Goal: Task Accomplishment & Management: Complete application form

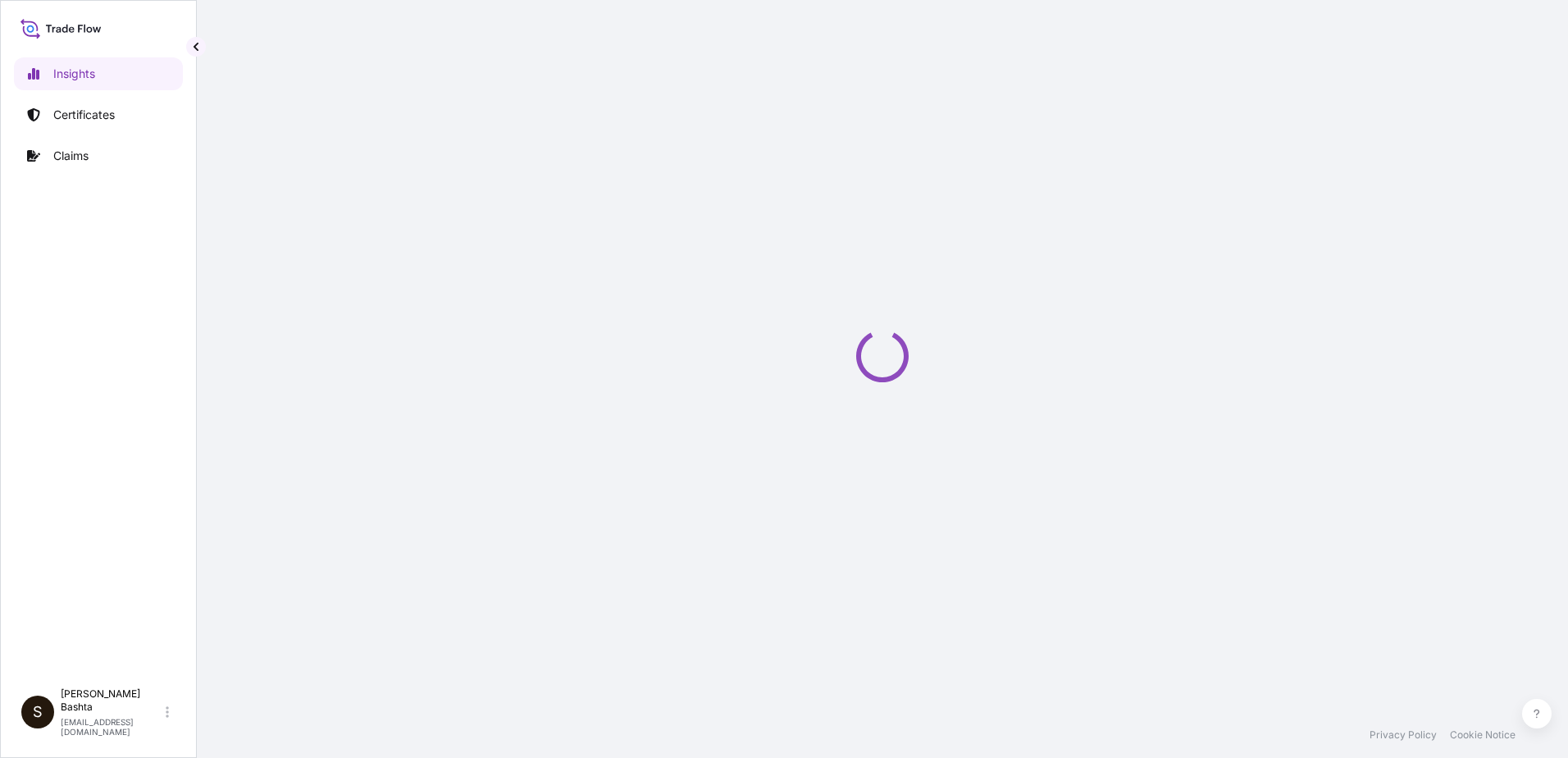
select select "2025"
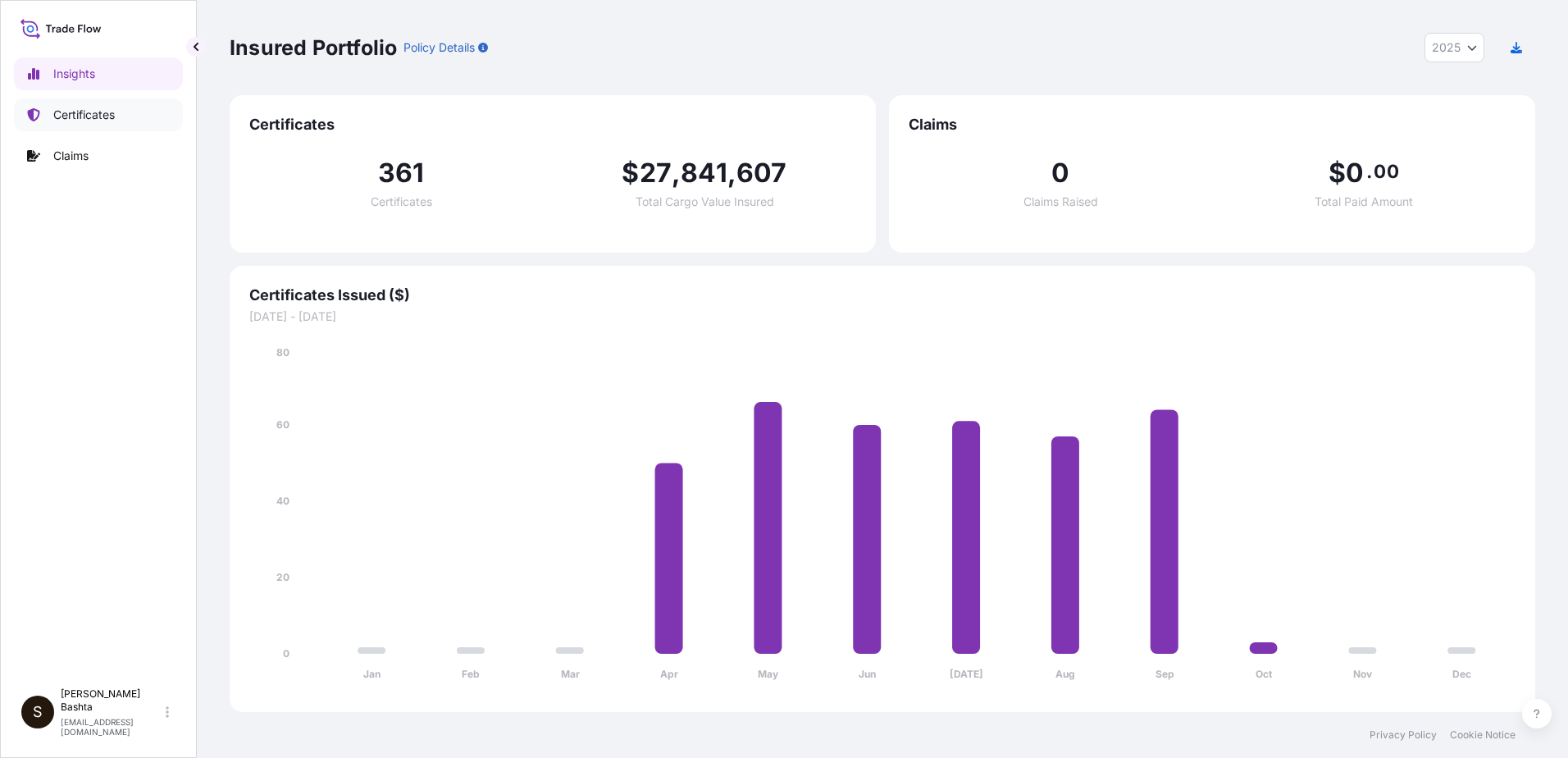
click at [82, 112] on p "Certificates" at bounding box center [84, 115] width 62 height 16
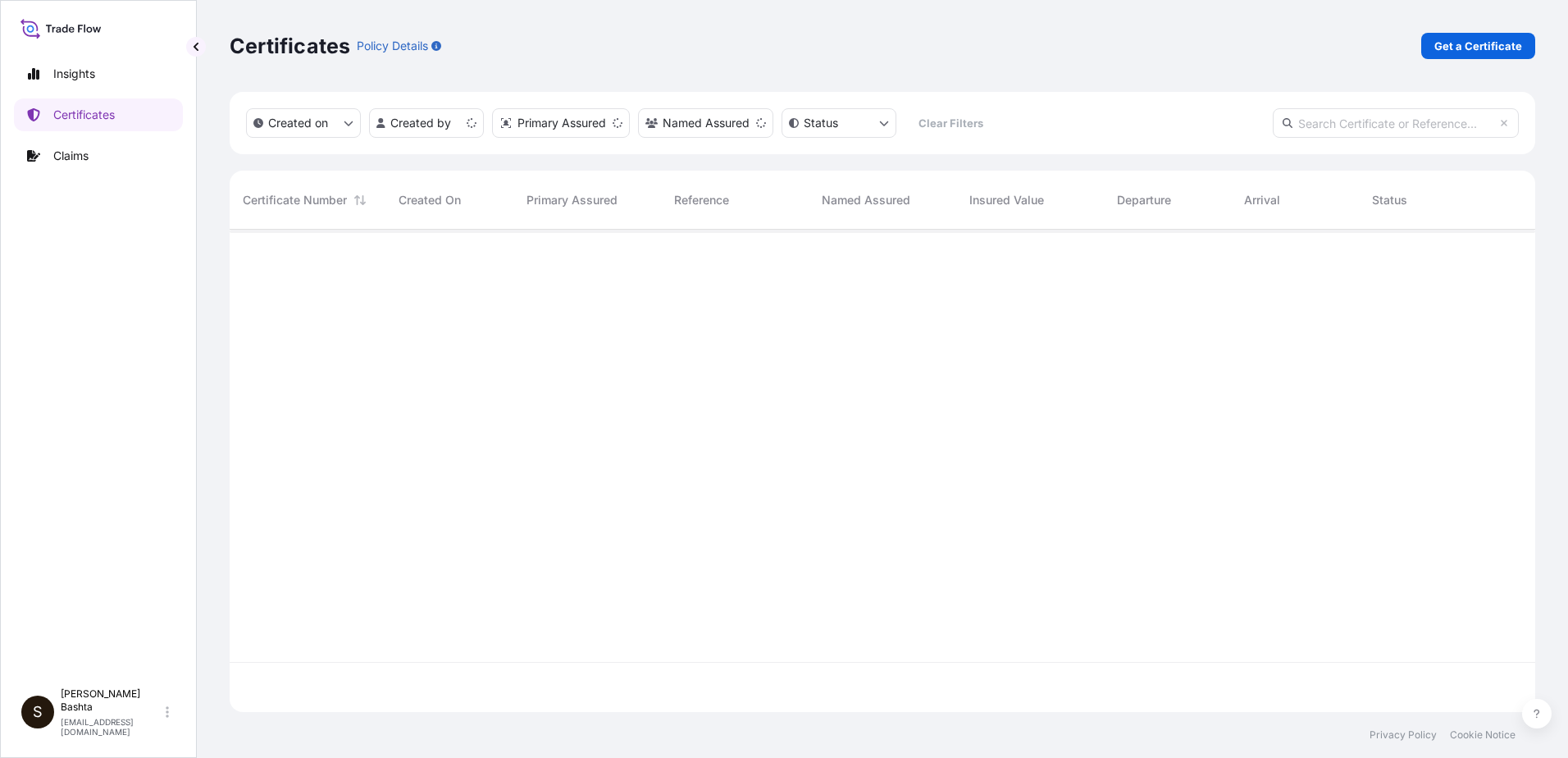
scroll to position [479, 1294]
click at [1493, 51] on p "Get a Certificate" at bounding box center [1478, 46] width 88 height 16
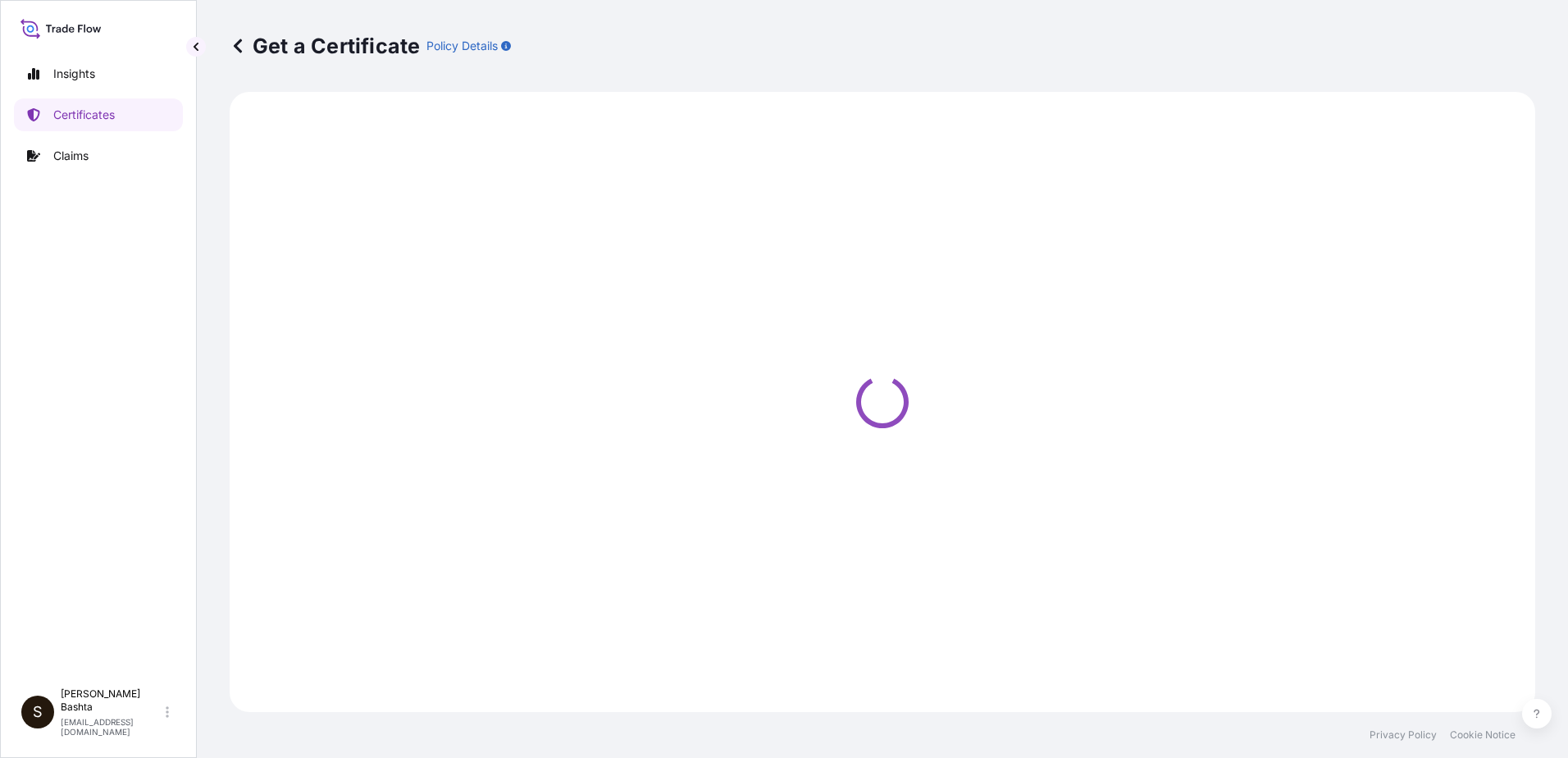
select select "Barge"
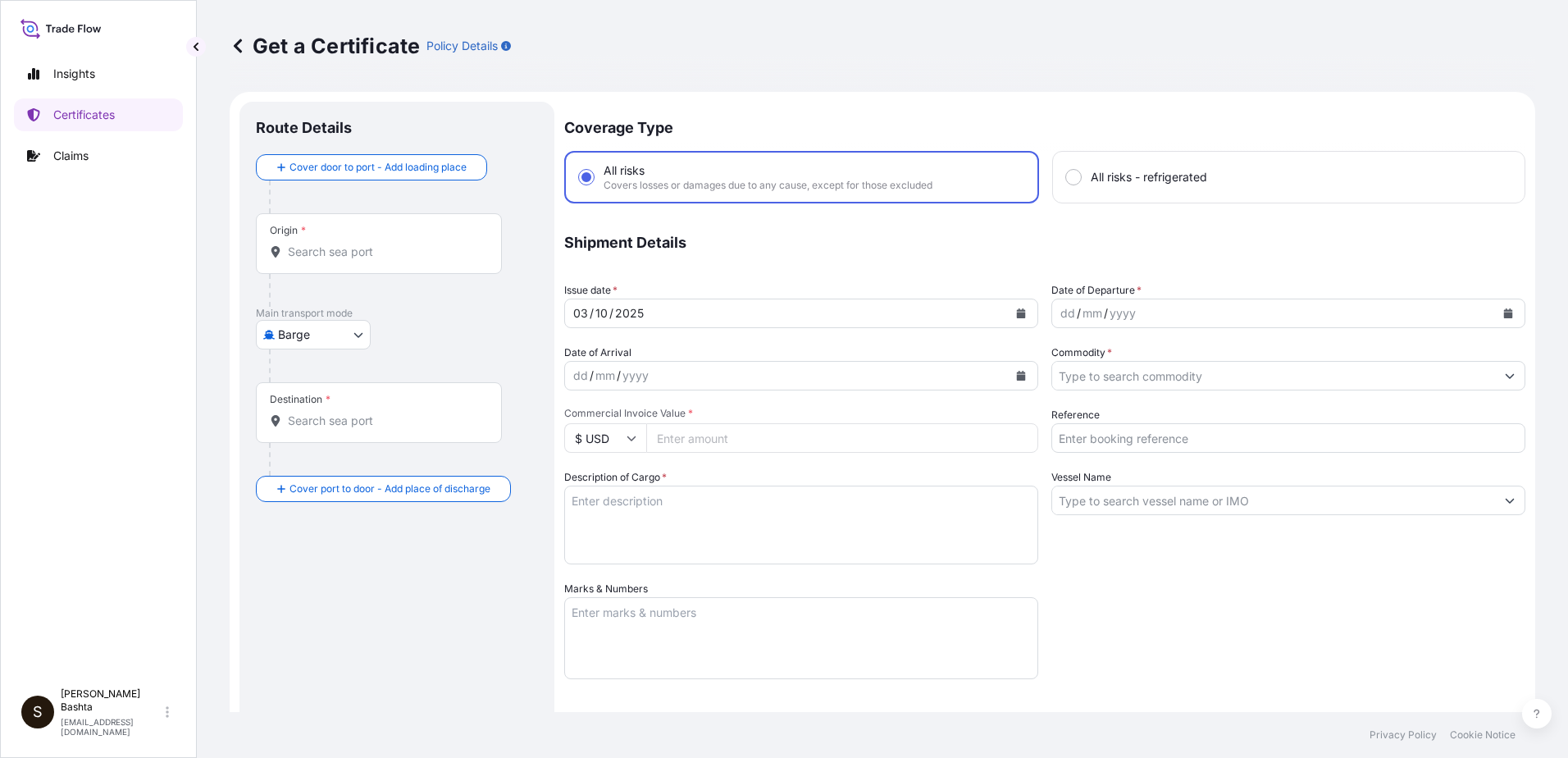
click at [337, 261] on div "Origin *" at bounding box center [379, 244] width 246 height 61
click at [337, 260] on input "Origin *" at bounding box center [384, 252] width 194 height 16
click at [317, 251] on input "Origin *" at bounding box center [384, 252] width 194 height 16
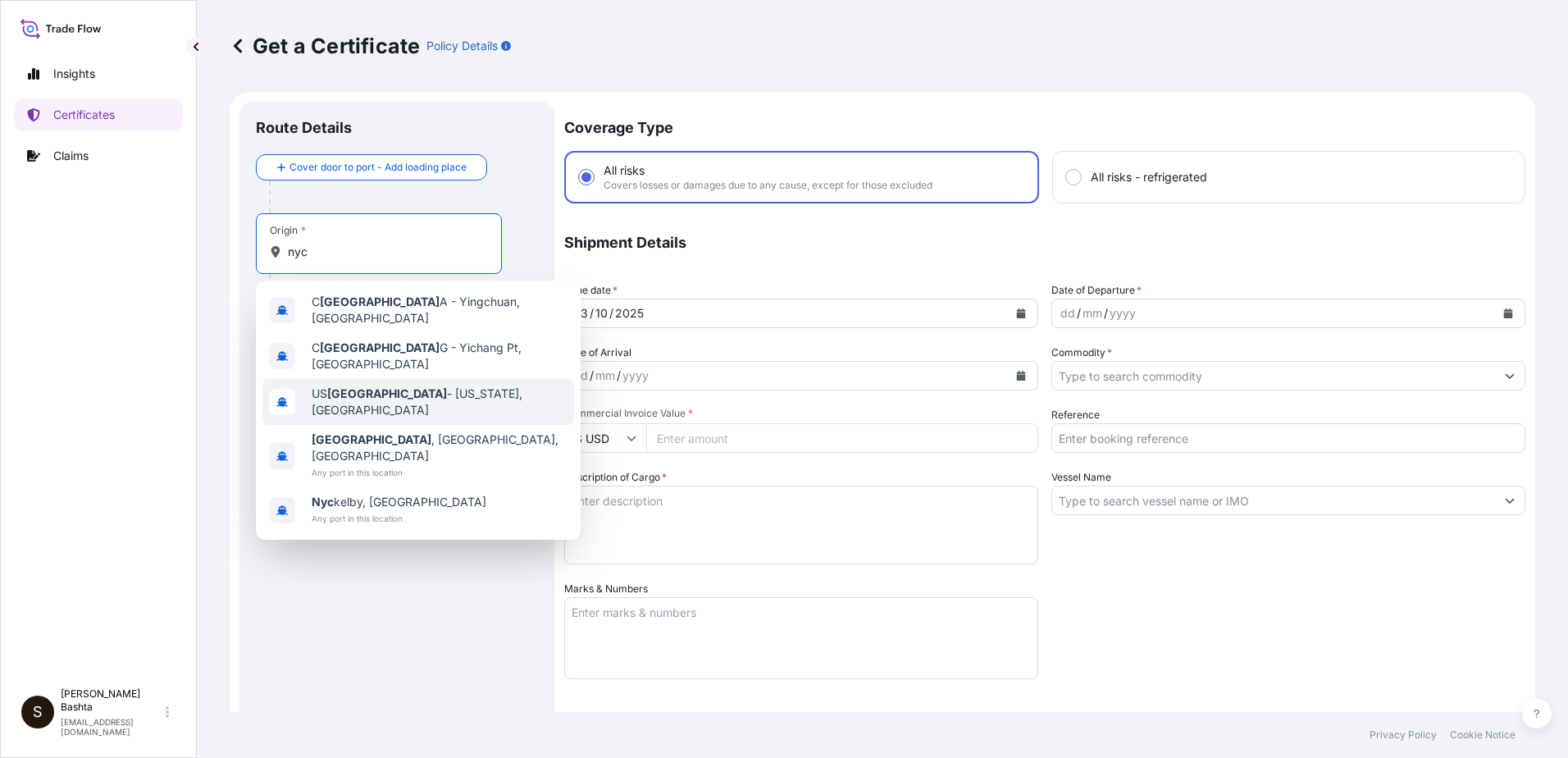
click at [413, 385] on span "US [GEOGRAPHIC_DATA] - [US_STATE], [GEOGRAPHIC_DATA]" at bounding box center [440, 402] width 256 height 33
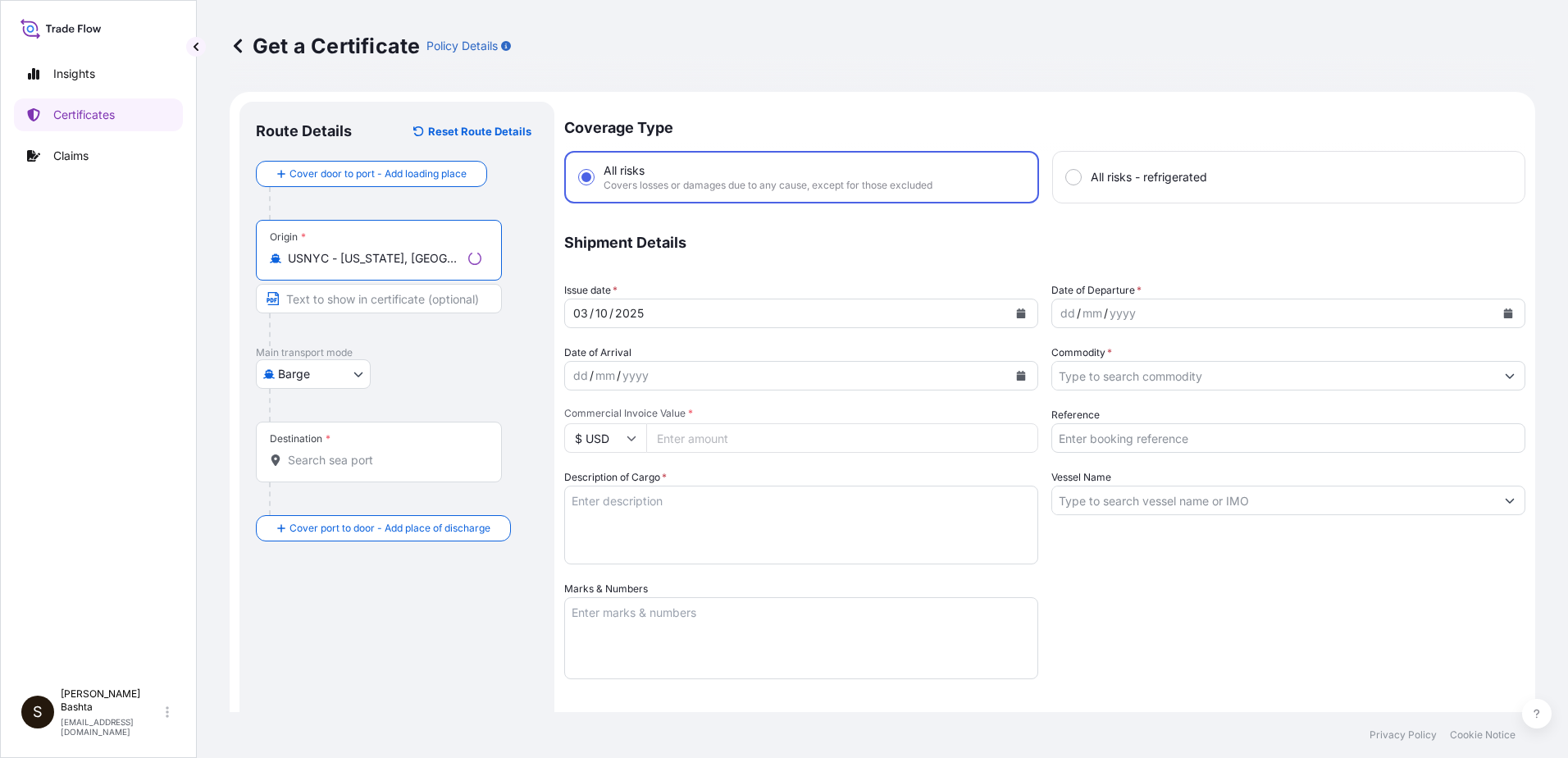
type input "USNYC - [US_STATE], [GEOGRAPHIC_DATA]"
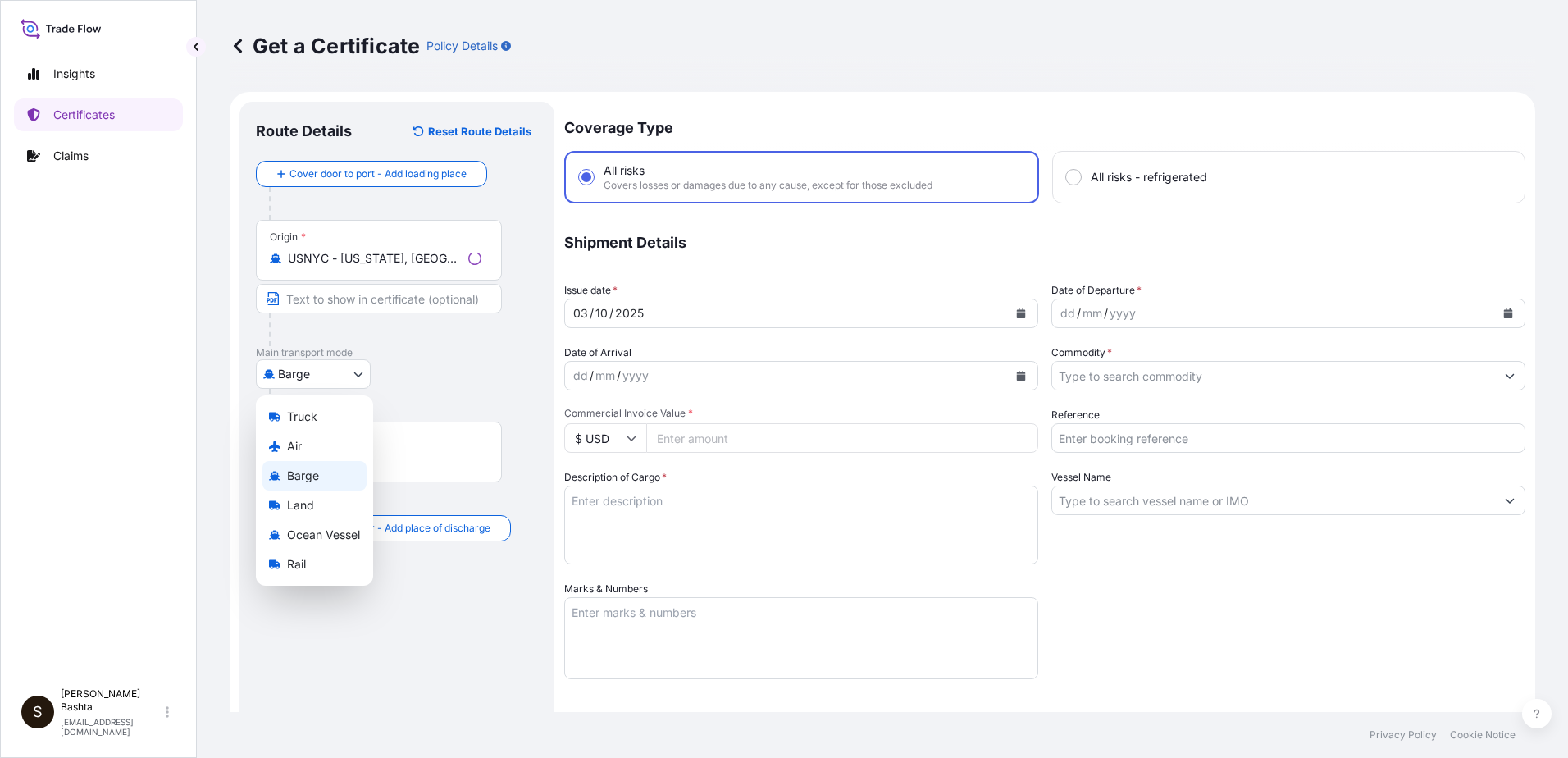
click at [363, 374] on body "10 options available. 0 options available. 10 options available. 1 option avail…" at bounding box center [784, 379] width 1568 height 758
click at [307, 448] on div "Air" at bounding box center [314, 446] width 104 height 30
select select "Air"
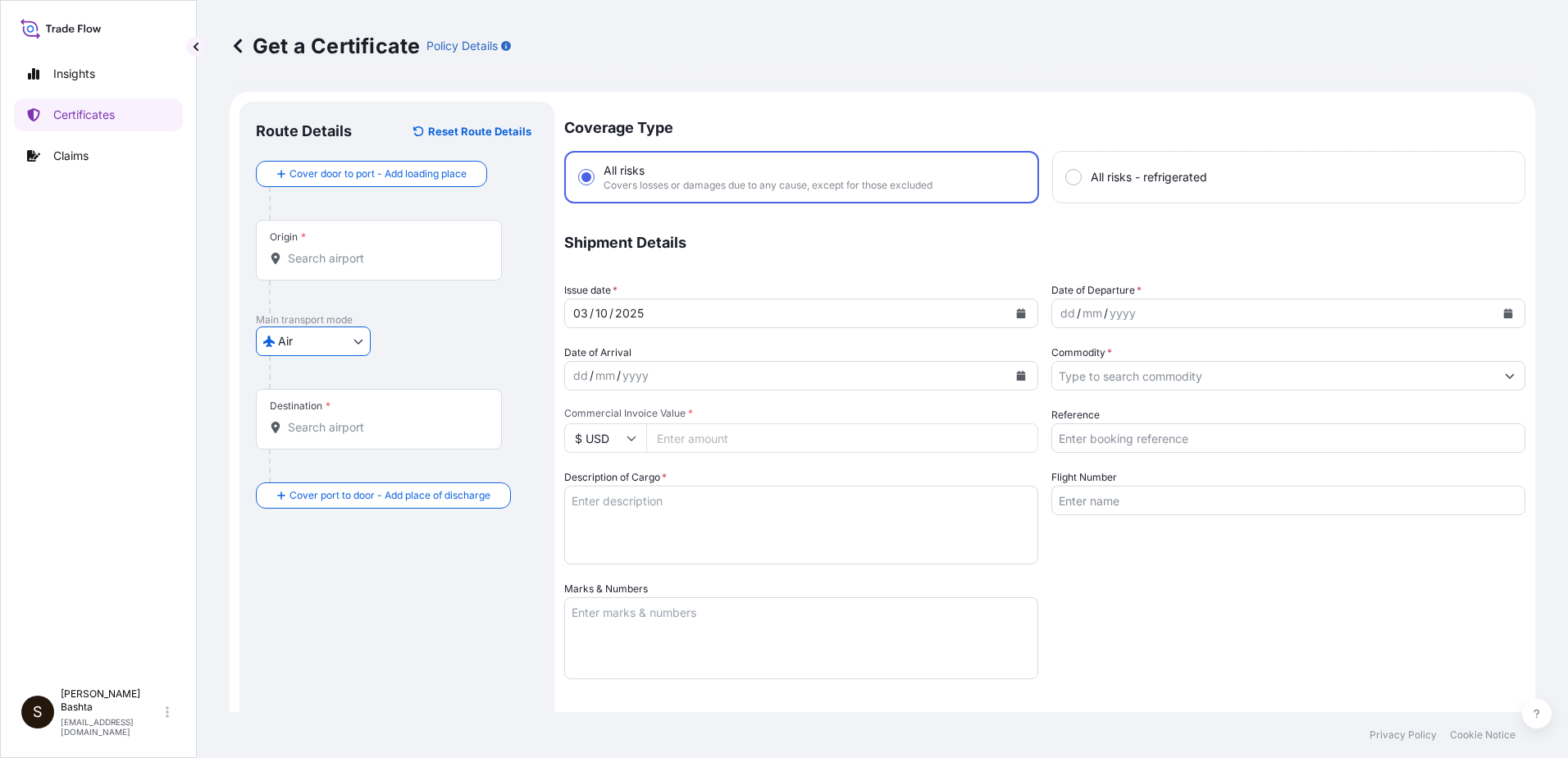
click at [361, 434] on input "Destination *" at bounding box center [384, 427] width 194 height 16
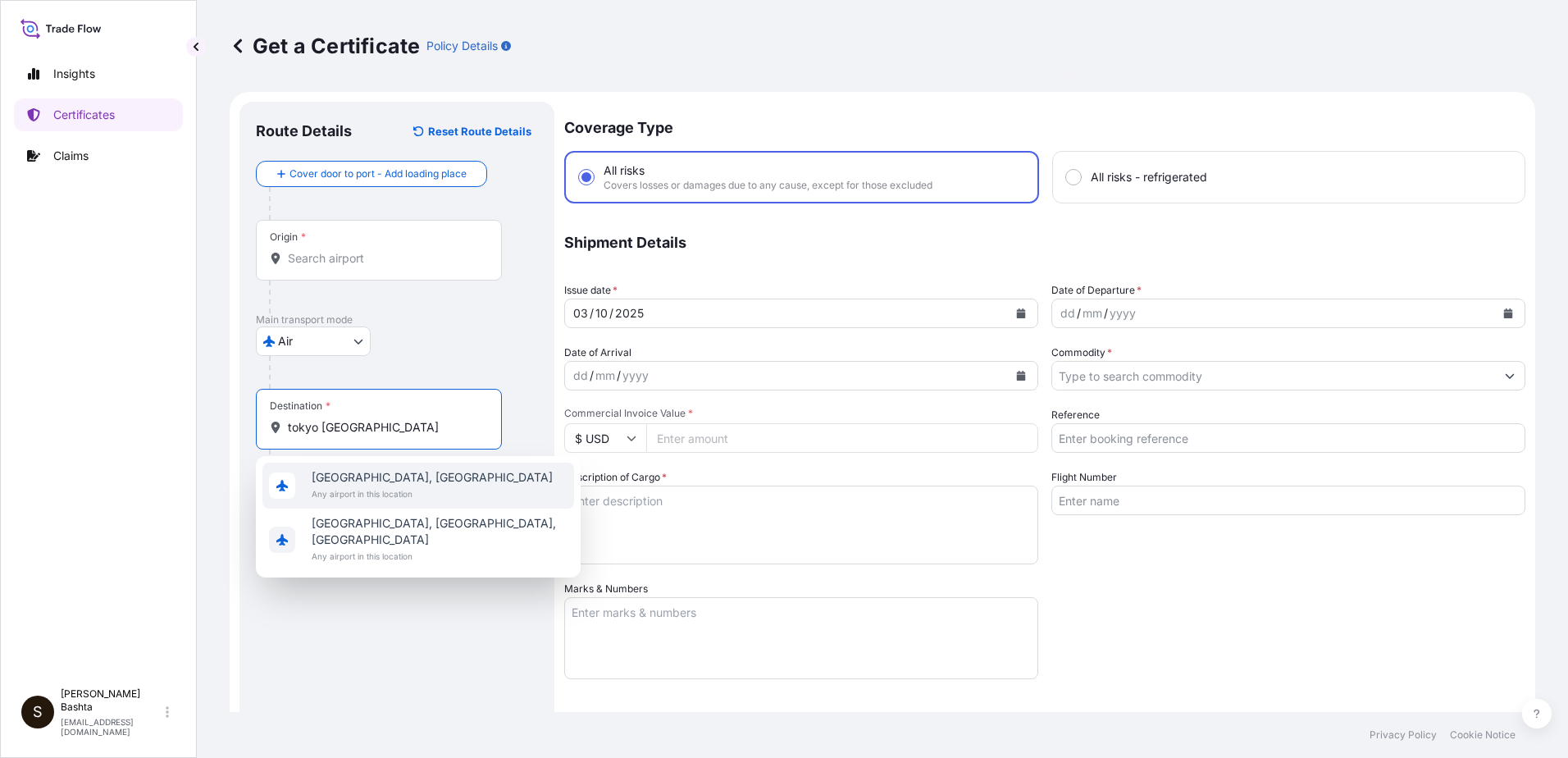
click at [392, 484] on span "[GEOGRAPHIC_DATA], [GEOGRAPHIC_DATA]" at bounding box center [432, 477] width 241 height 16
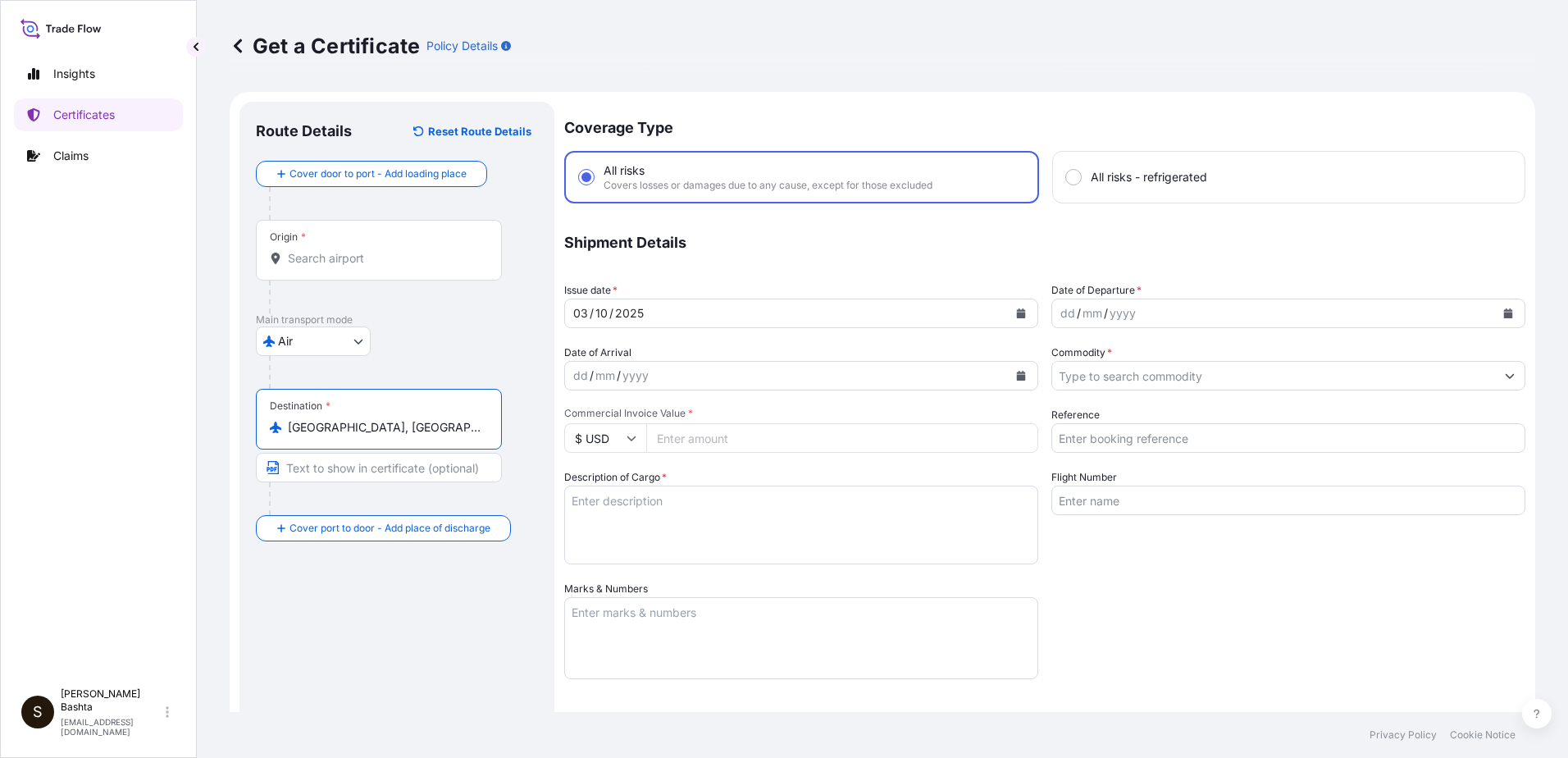
type input "[GEOGRAPHIC_DATA], [GEOGRAPHIC_DATA]"
click at [1059, 316] on div "dd" at bounding box center [1068, 314] width 18 height 20
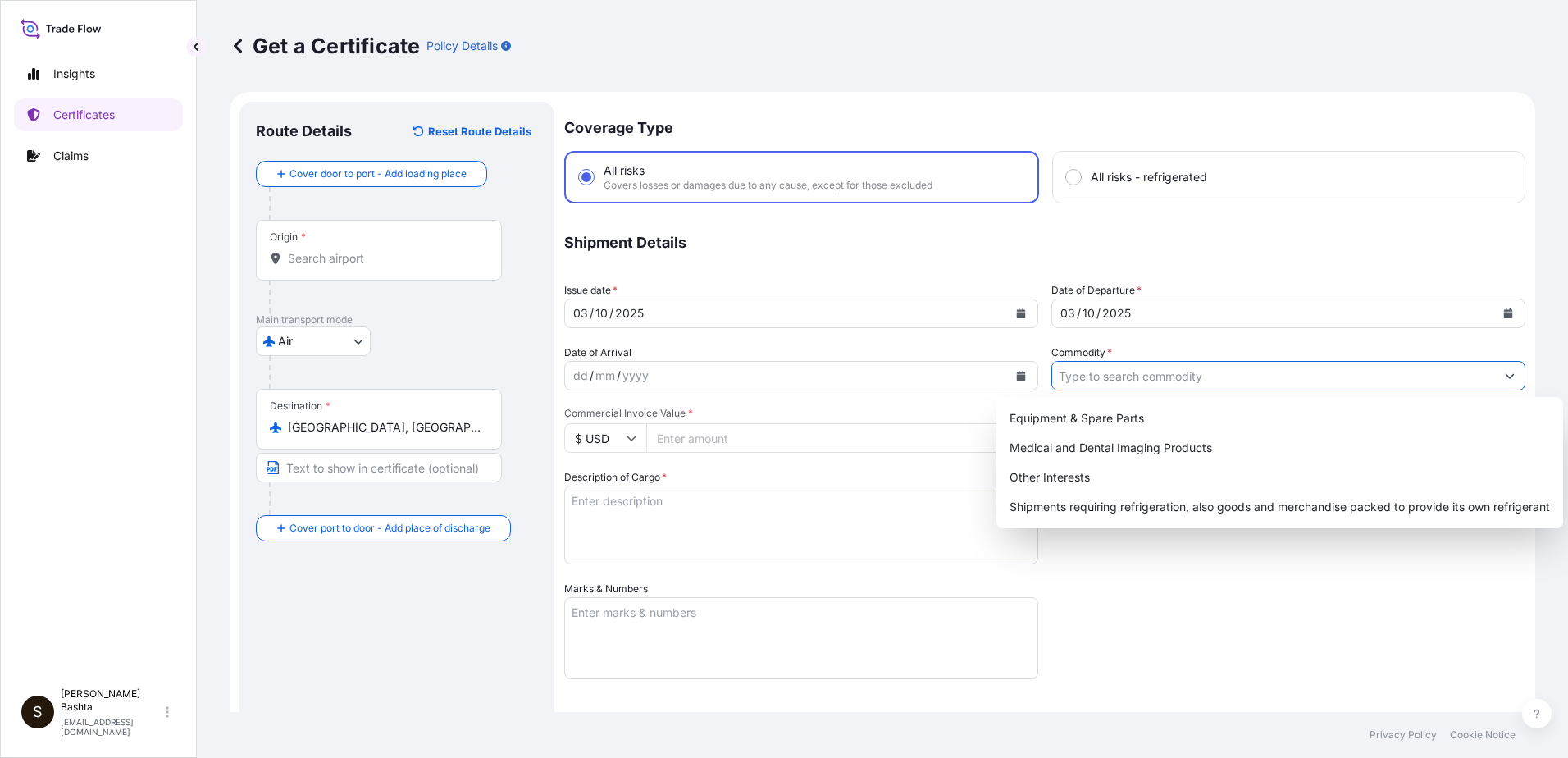
click at [1506, 377] on icon "Show suggestions" at bounding box center [1511, 376] width 9 height 5
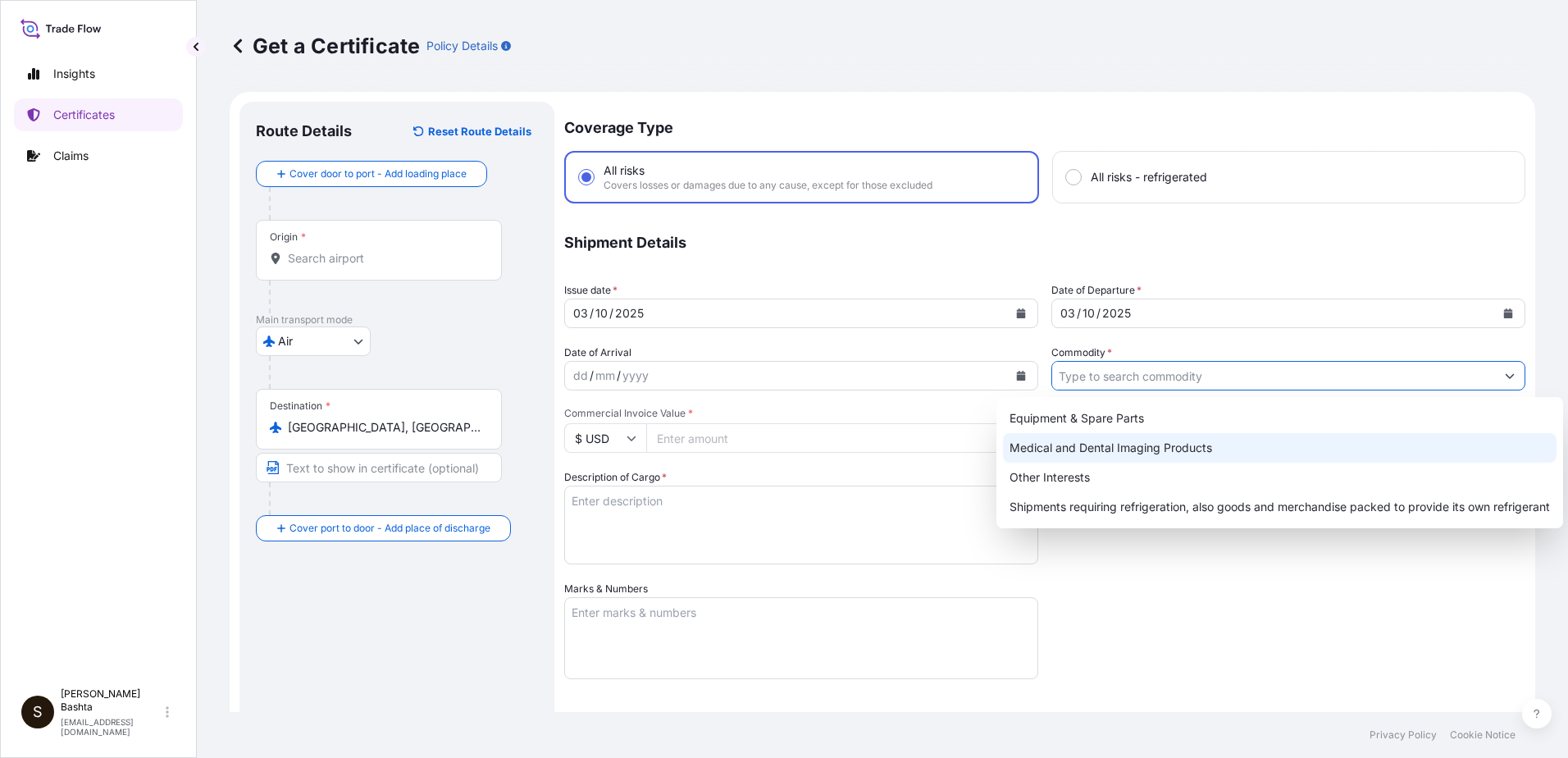
click at [1208, 448] on div "Medical and Dental Imaging Products" at bounding box center [1279, 448] width 553 height 30
type input "Medical and Dental Imaging Products"
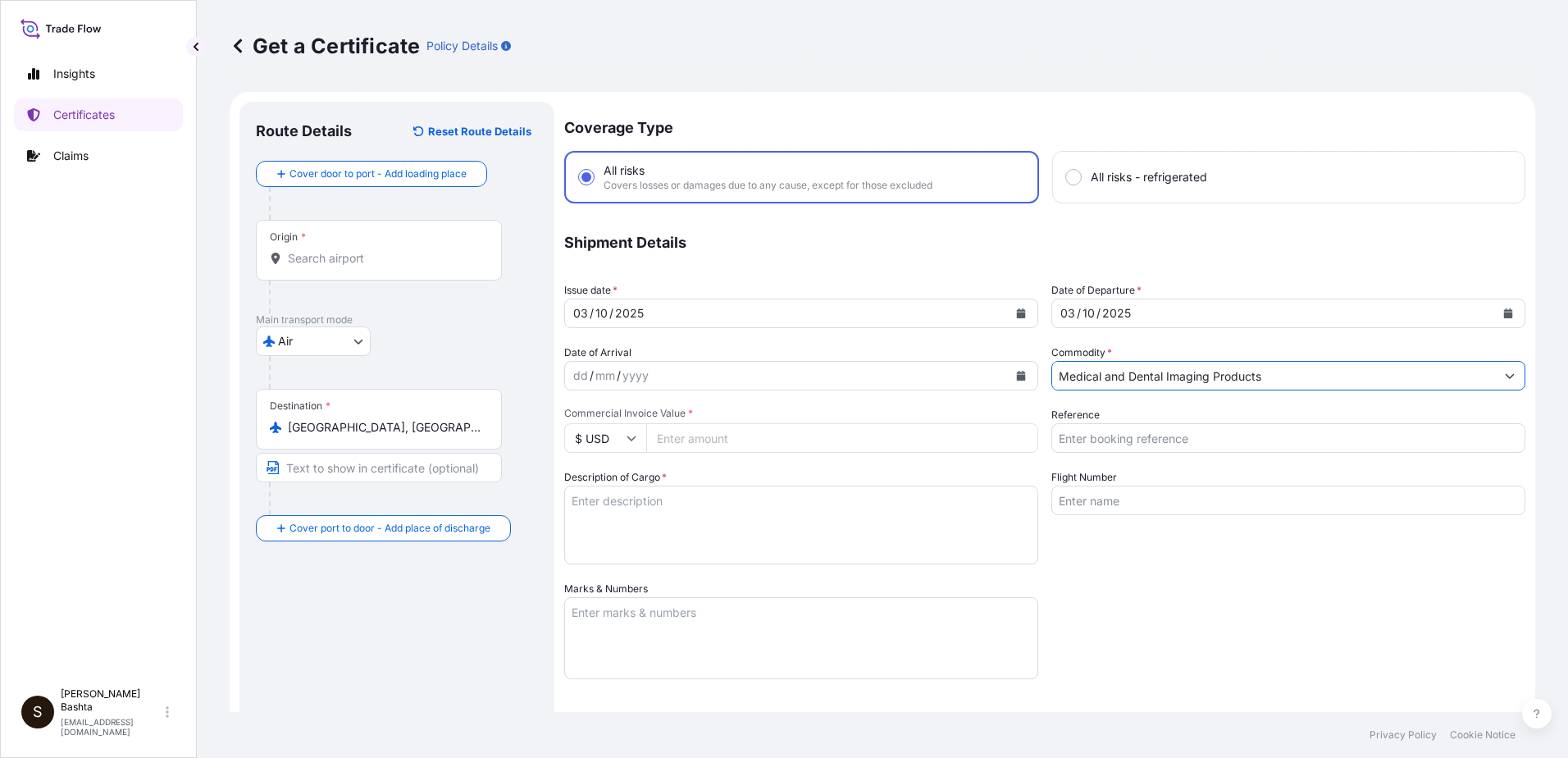
click at [1103, 444] on input "Reference" at bounding box center [1288, 438] width 474 height 30
type input "21244544"
click at [708, 443] on input "Commercial Invoice Value *" at bounding box center [842, 438] width 392 height 30
type input "452.00"
click at [583, 510] on textarea "Description of Cargo *" at bounding box center [801, 524] width 474 height 79
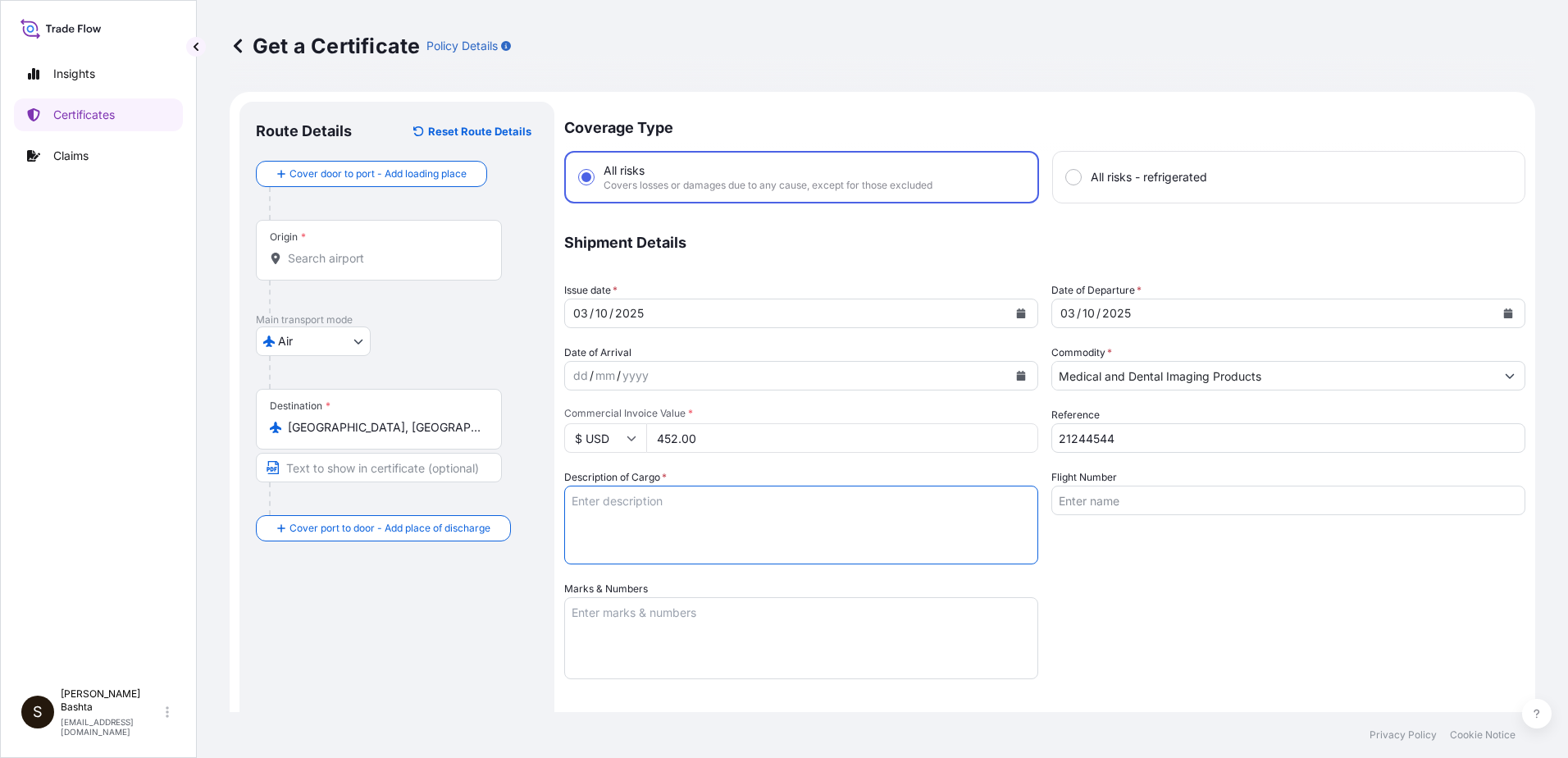
type textarea "MEDICAL AND DENTAL IMAGING PRODUCTS"
type input "Air"
type input "32008"
click at [626, 619] on textarea "Marks & Numbers" at bounding box center [801, 638] width 474 height 82
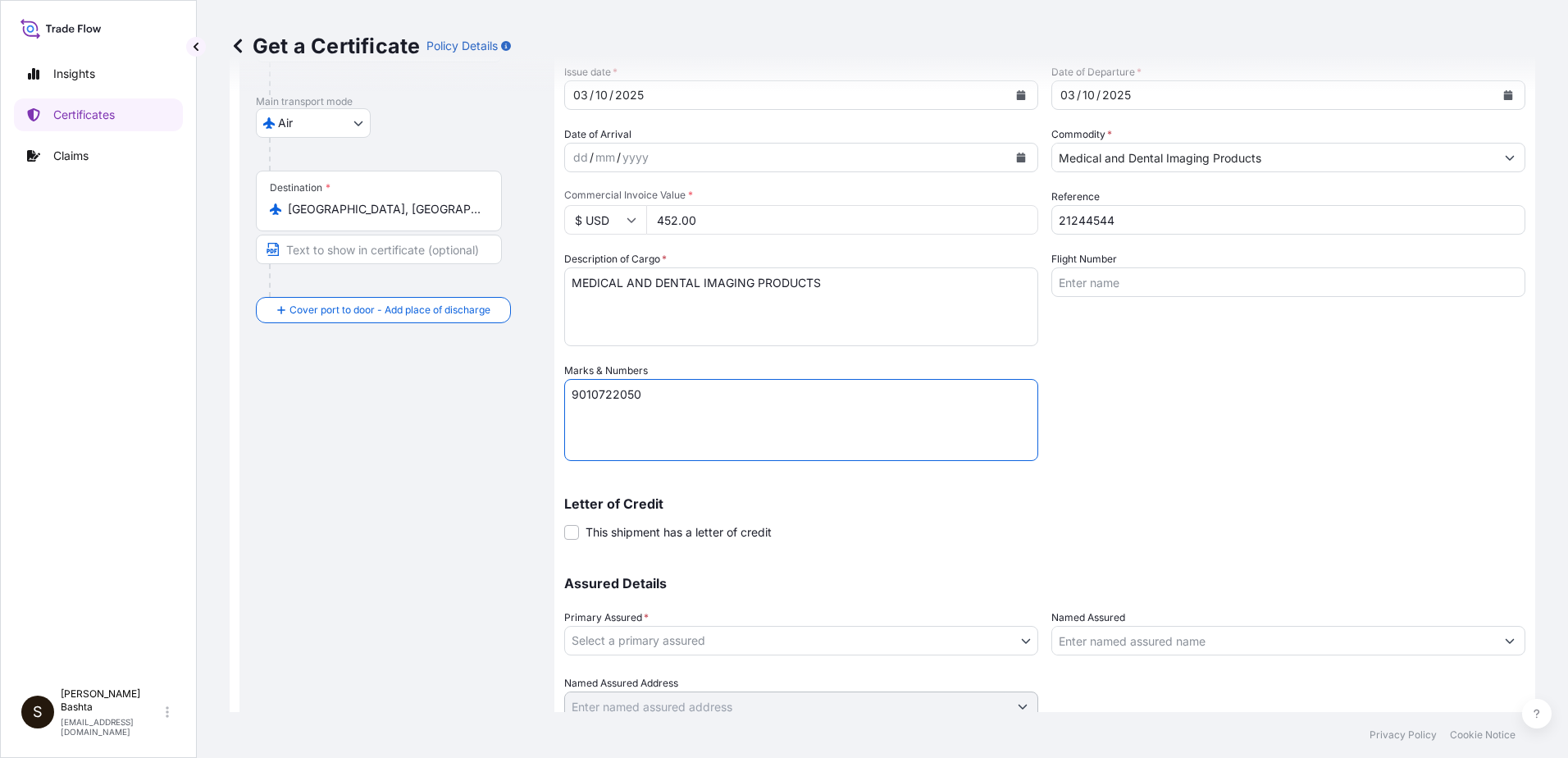
scroll to position [283, 0]
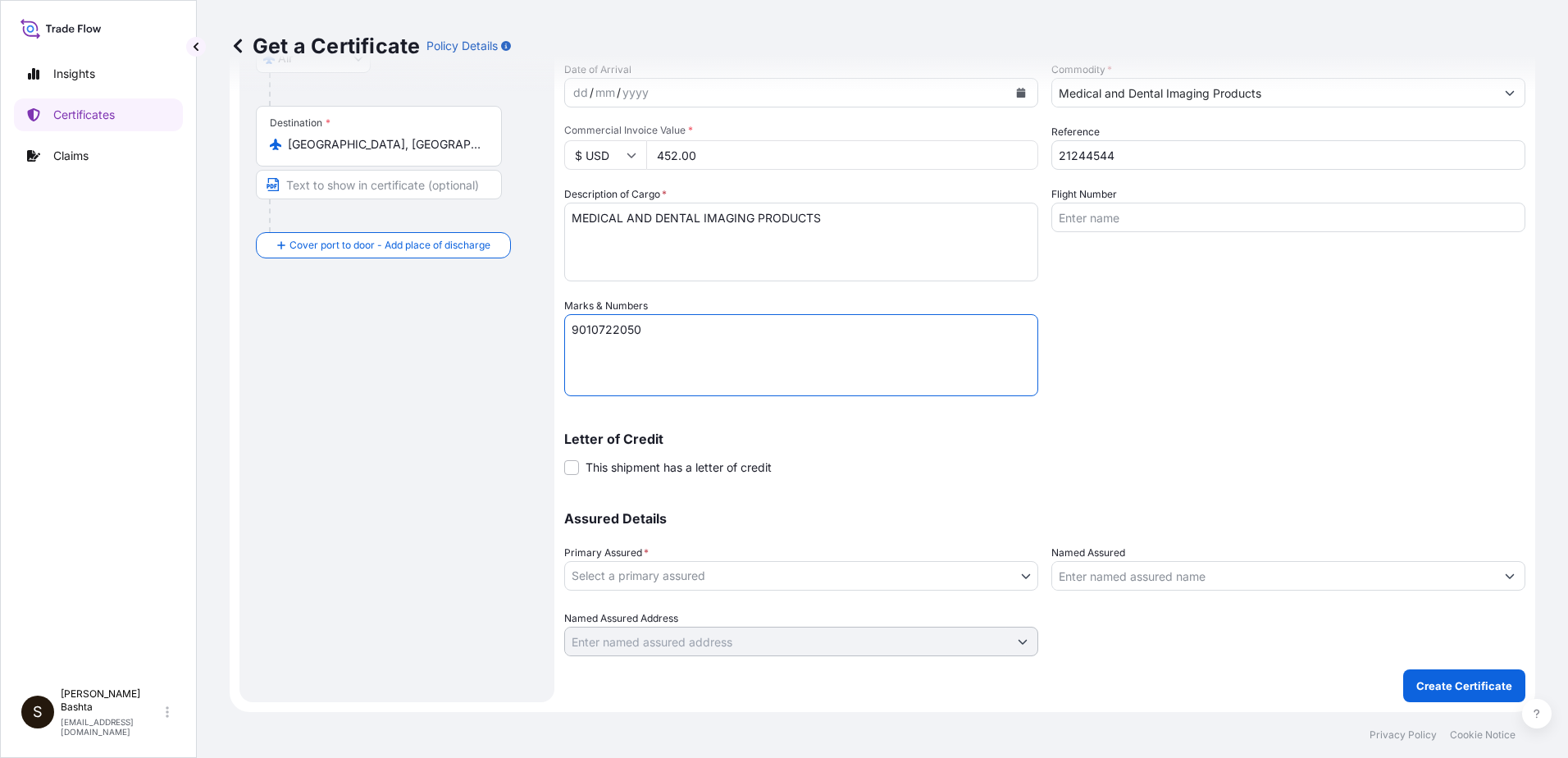
type textarea "9010722050"
click at [1024, 576] on body "Insights Certificates Claims S [PERSON_NAME] [PERSON_NAME][EMAIL_ADDRESS][PERSO…" at bounding box center [784, 379] width 1568 height 758
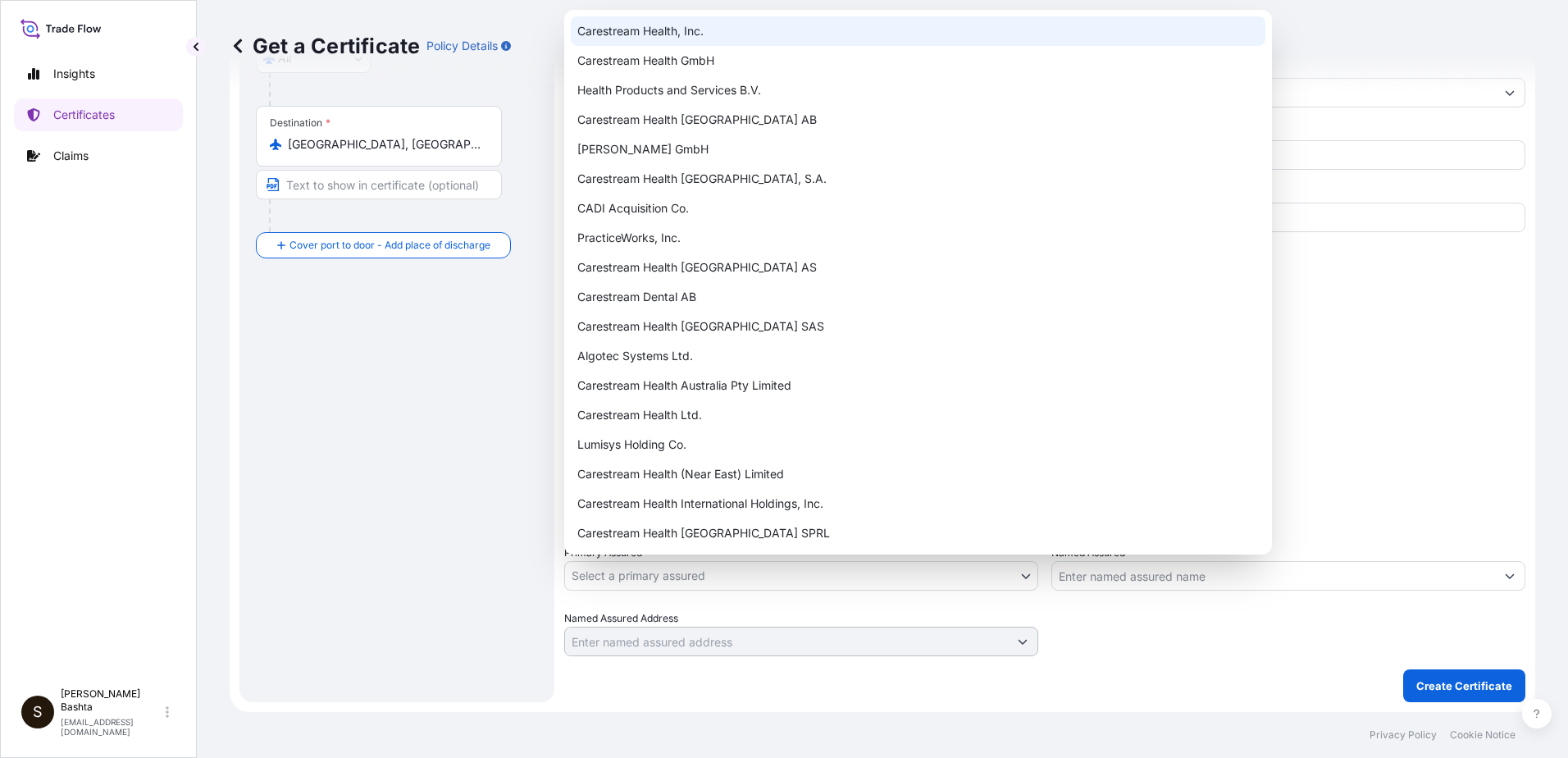
click at [700, 36] on div "Carestream Health, Inc." at bounding box center [918, 31] width 695 height 30
select select "32008"
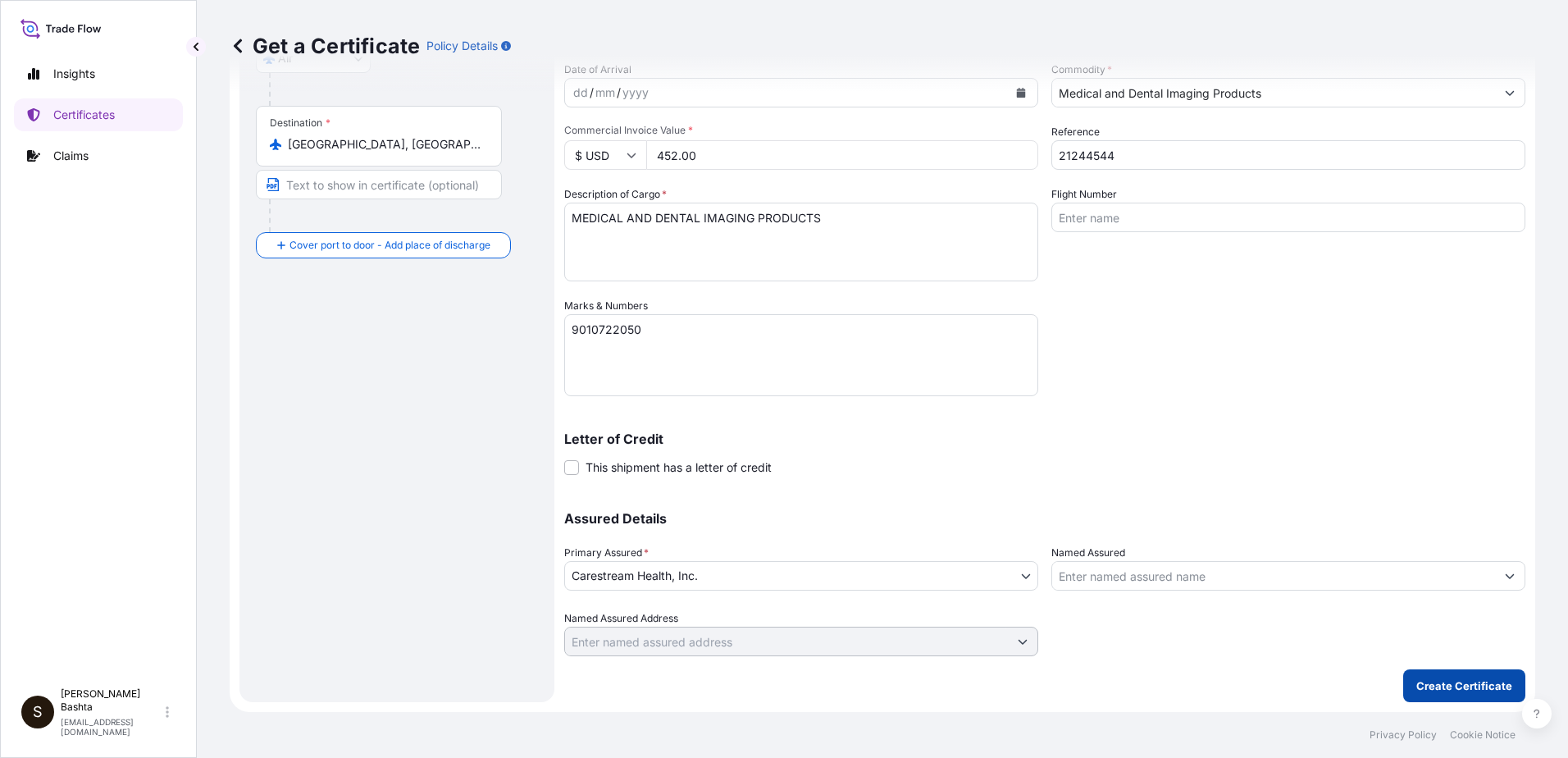
click at [1482, 687] on p "Create Certificate" at bounding box center [1464, 686] width 96 height 16
click at [1451, 680] on p "Create Certificate" at bounding box center [1464, 686] width 96 height 16
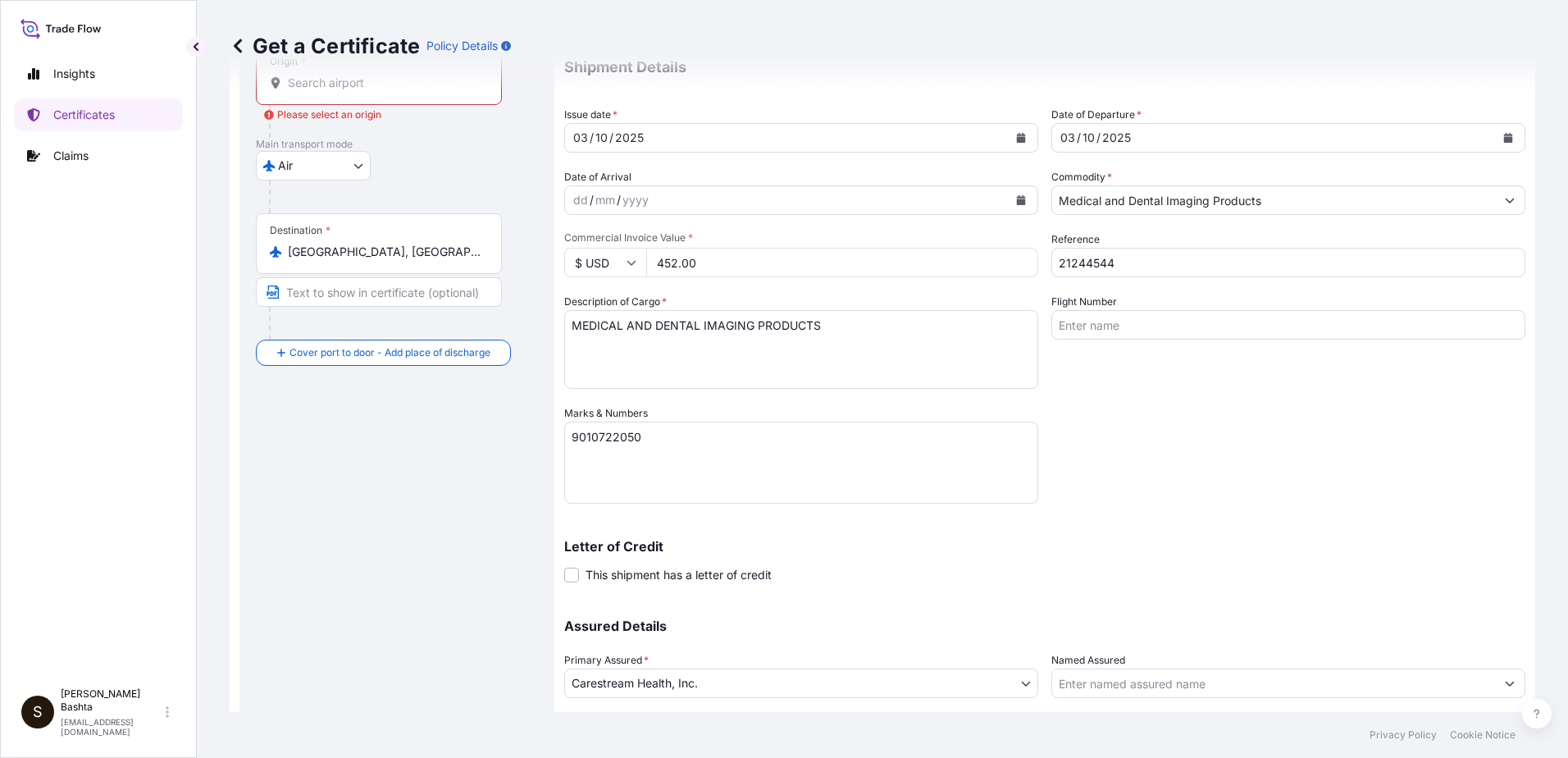
scroll to position [0, 0]
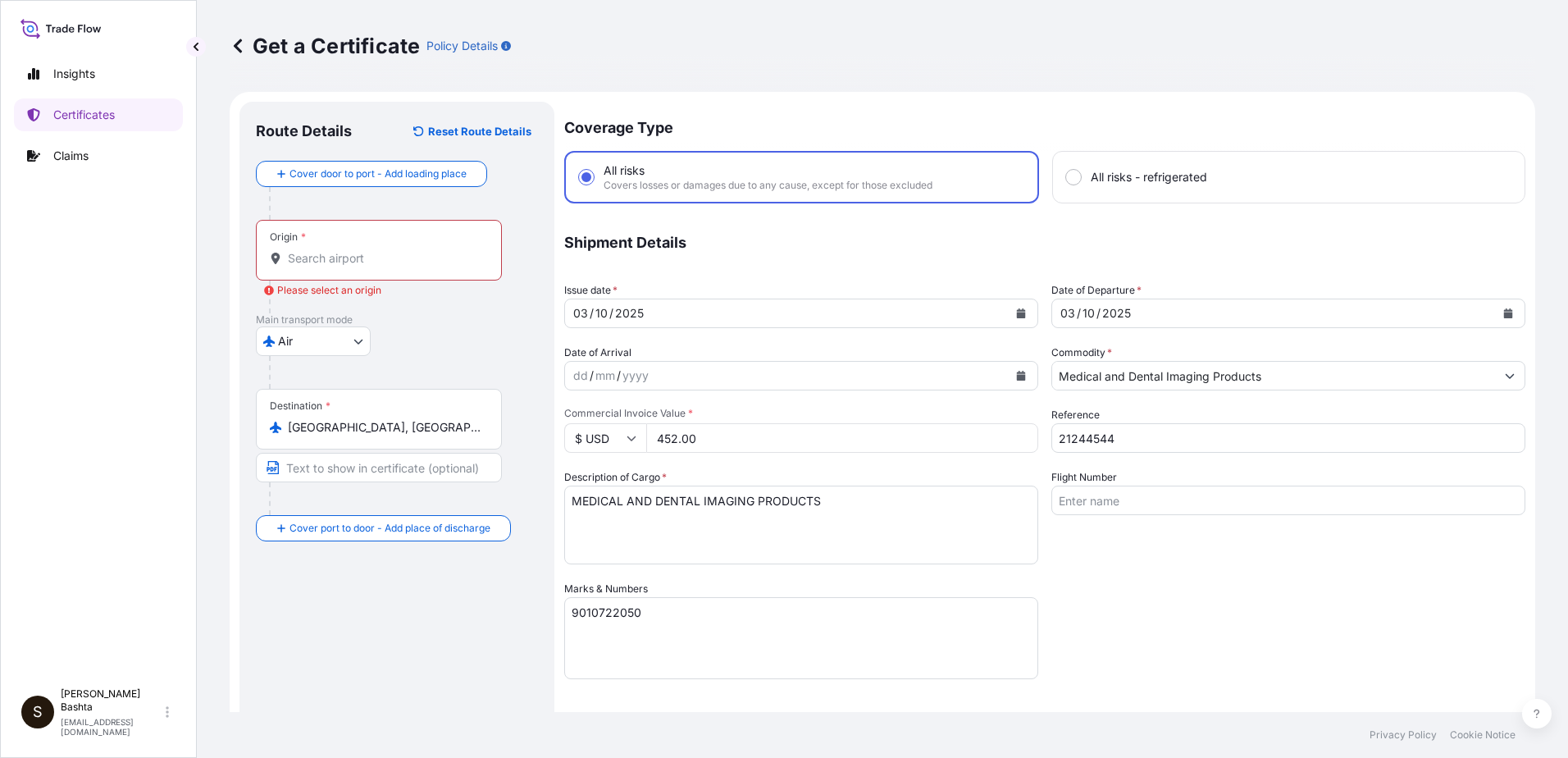
click at [332, 249] on div "Origin *" at bounding box center [379, 250] width 246 height 61
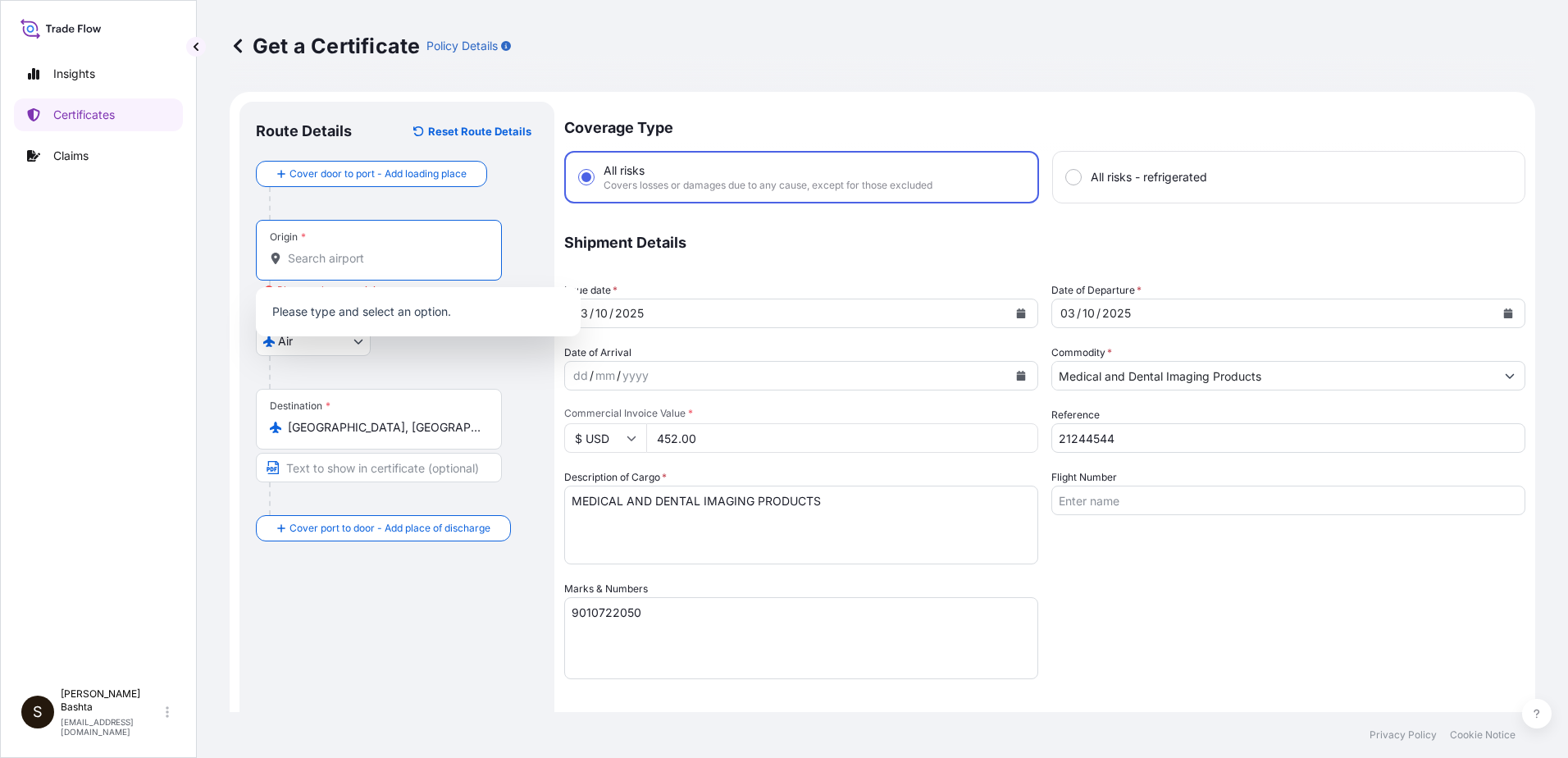
drag, startPoint x: 332, startPoint y: 249, endPoint x: 344, endPoint y: 256, distance: 13.9
click at [344, 256] on input "Origin * Please select an origin" at bounding box center [384, 258] width 194 height 16
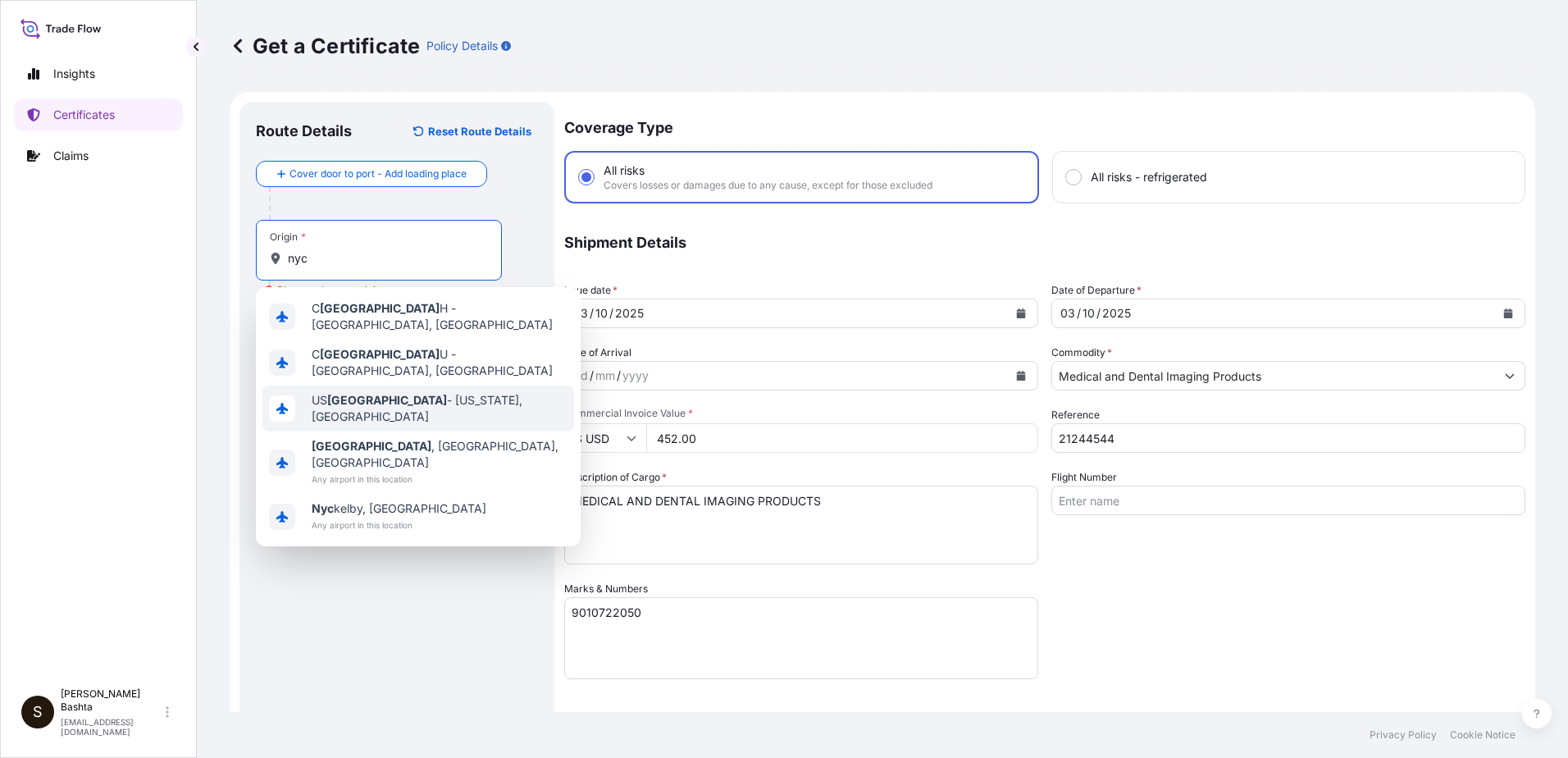
click at [415, 399] on span "US [GEOGRAPHIC_DATA] - [US_STATE], [GEOGRAPHIC_DATA]" at bounding box center [440, 409] width 256 height 33
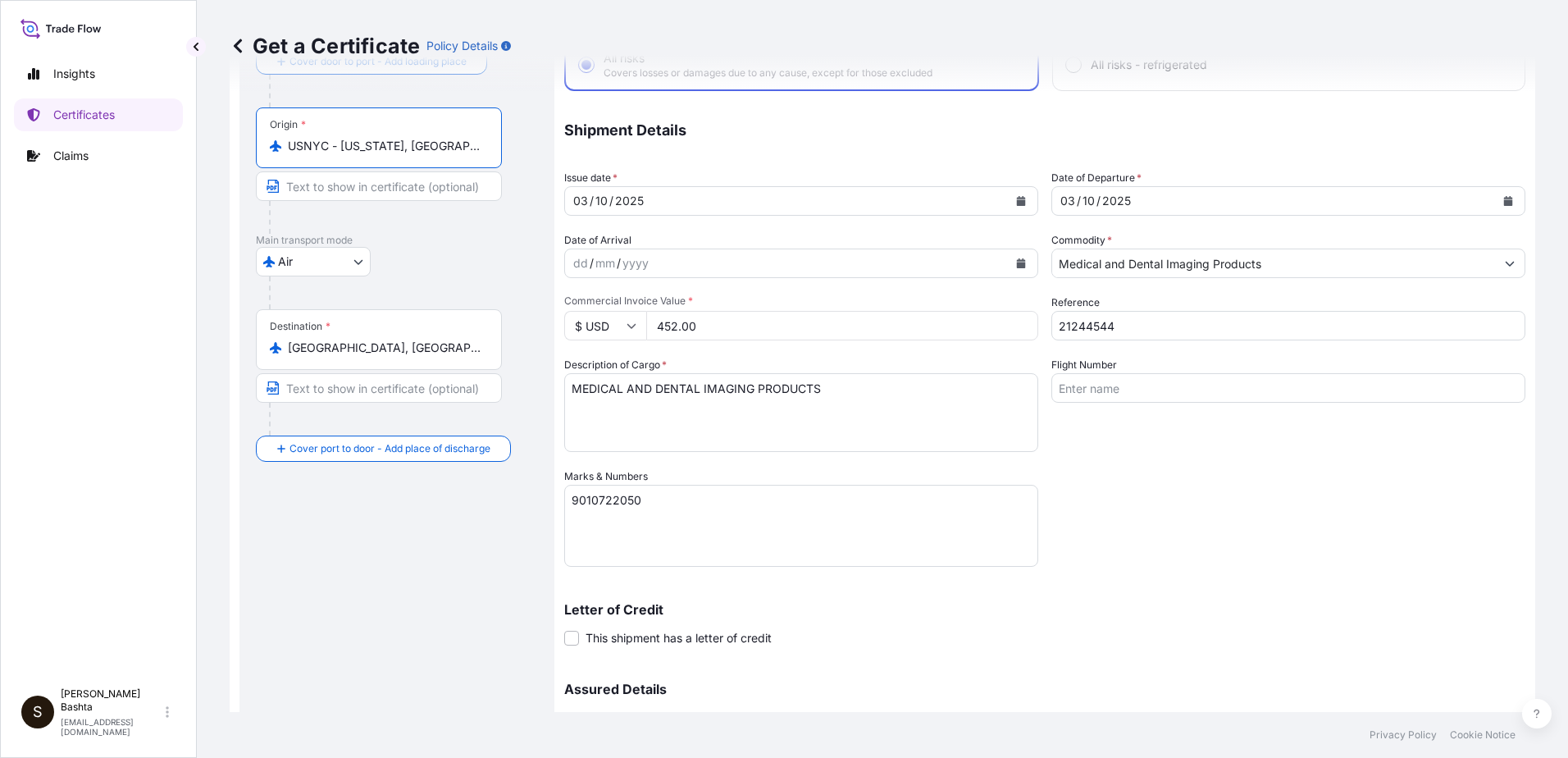
scroll to position [283, 0]
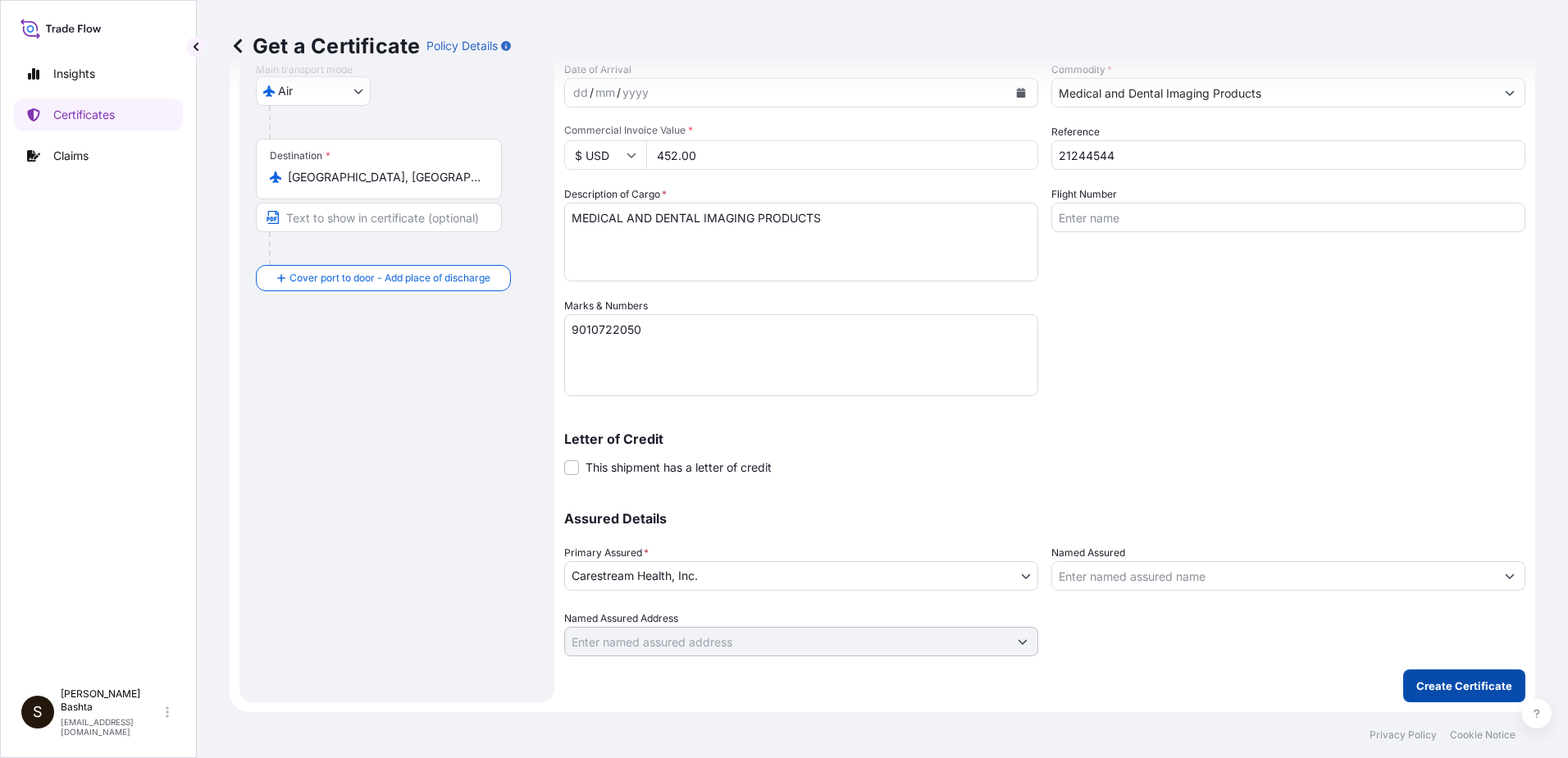
type input "USNYC - [US_STATE], [GEOGRAPHIC_DATA]"
click at [1463, 684] on p "Create Certificate" at bounding box center [1464, 686] width 96 height 16
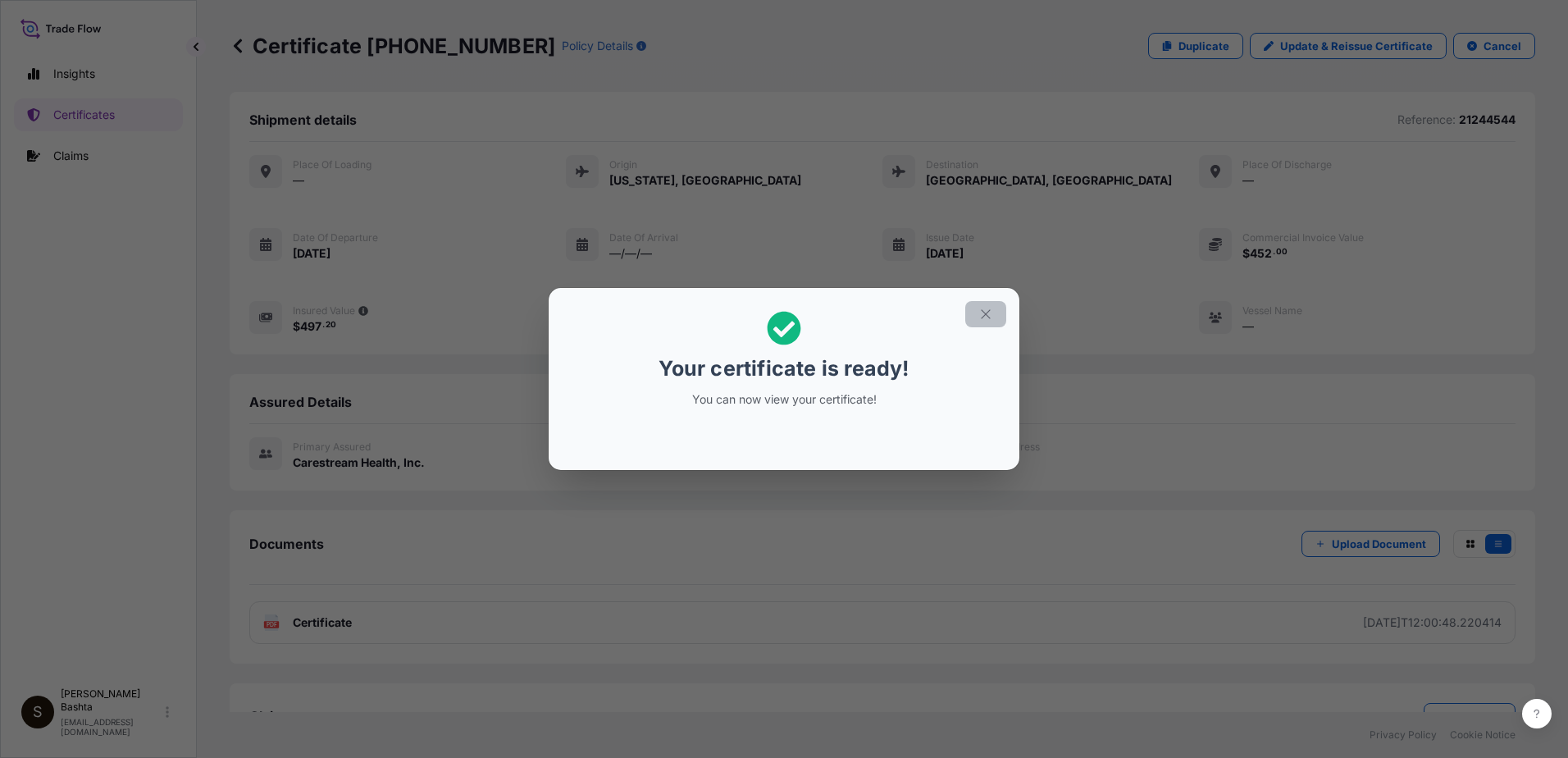
click at [982, 307] on icon "button" at bounding box center [986, 314] width 15 height 15
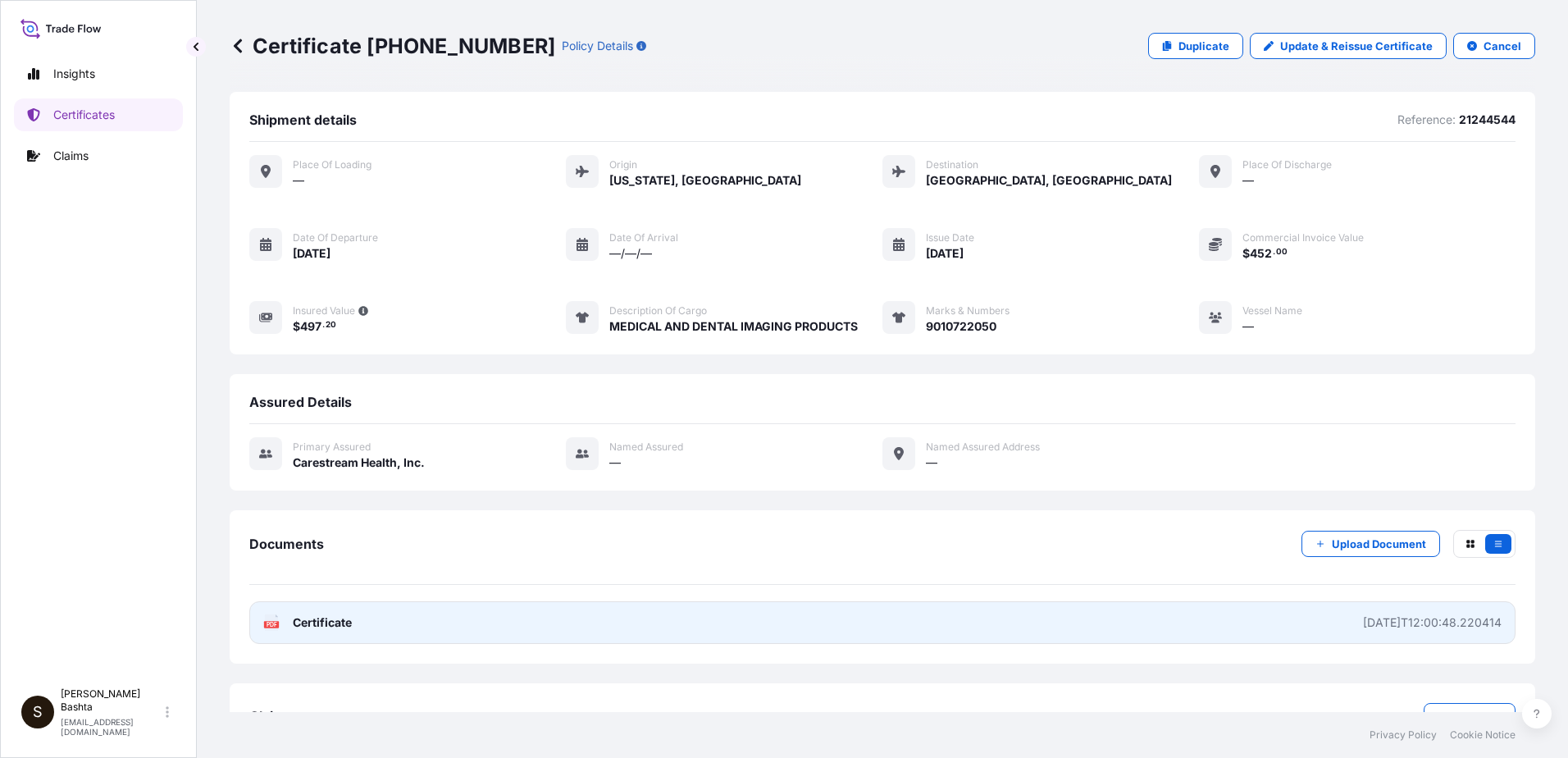
click at [270, 621] on icon at bounding box center [272, 623] width 14 height 16
